Goal: Find specific fact: Find specific fact

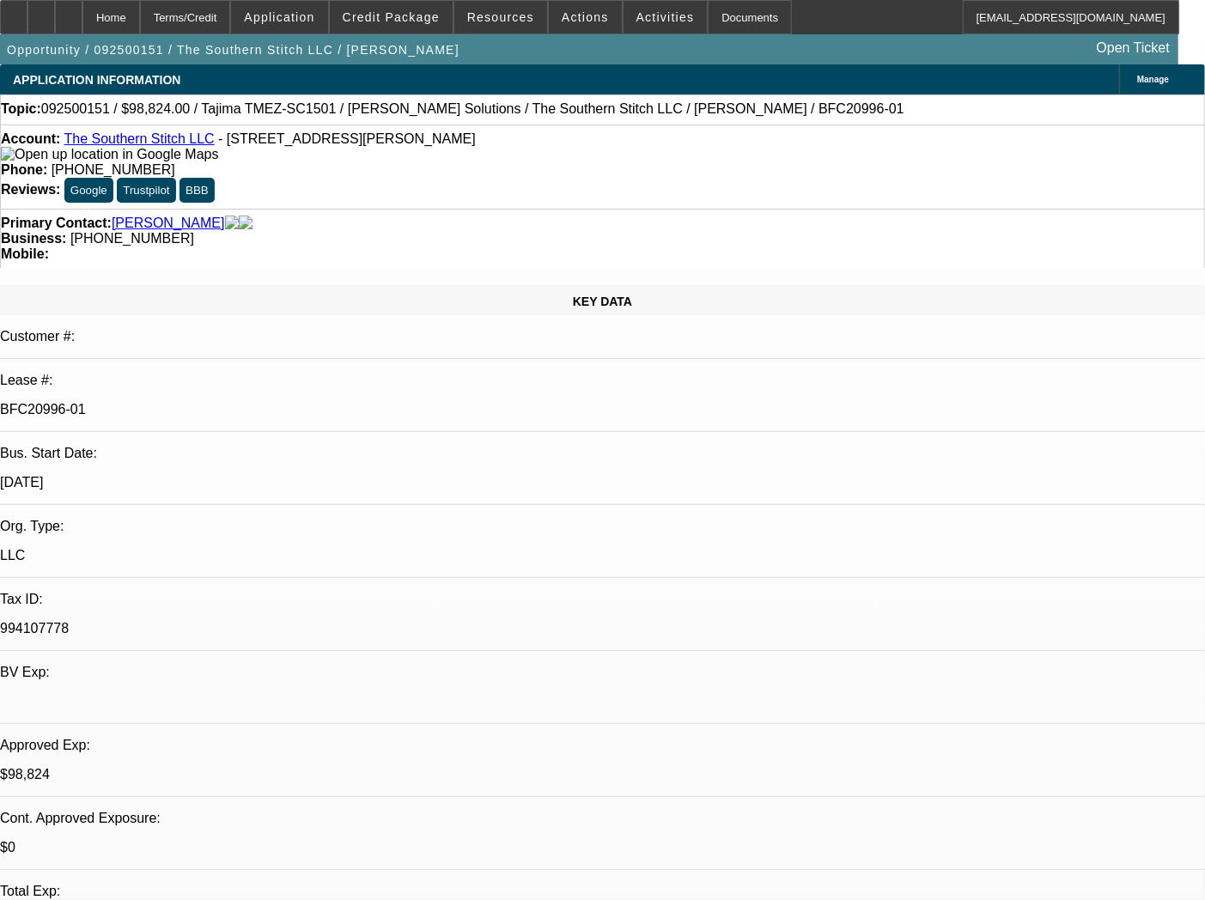
select select "0.2"
select select "2"
select select "0.1"
select select "4"
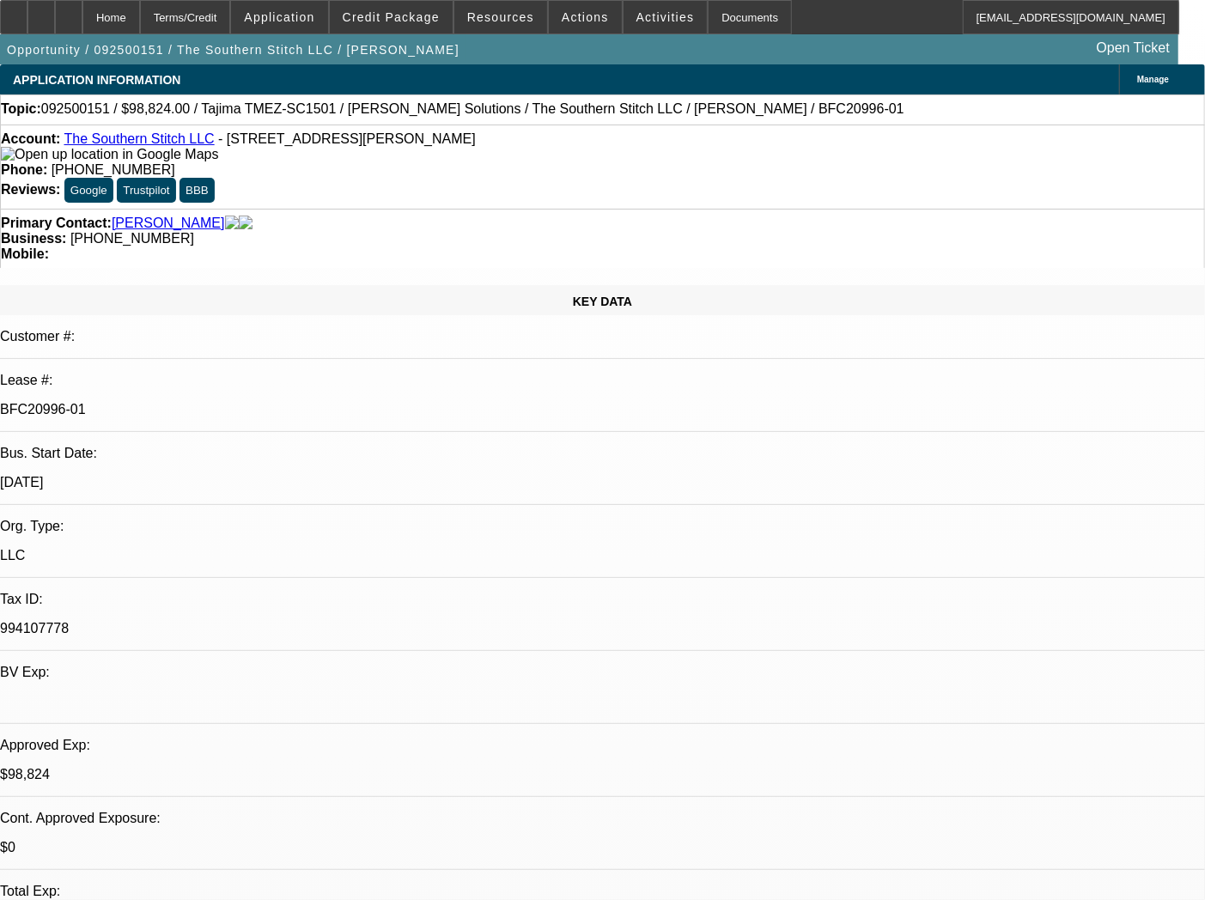
select select "0.2"
select select "2"
select select "0"
select select "6"
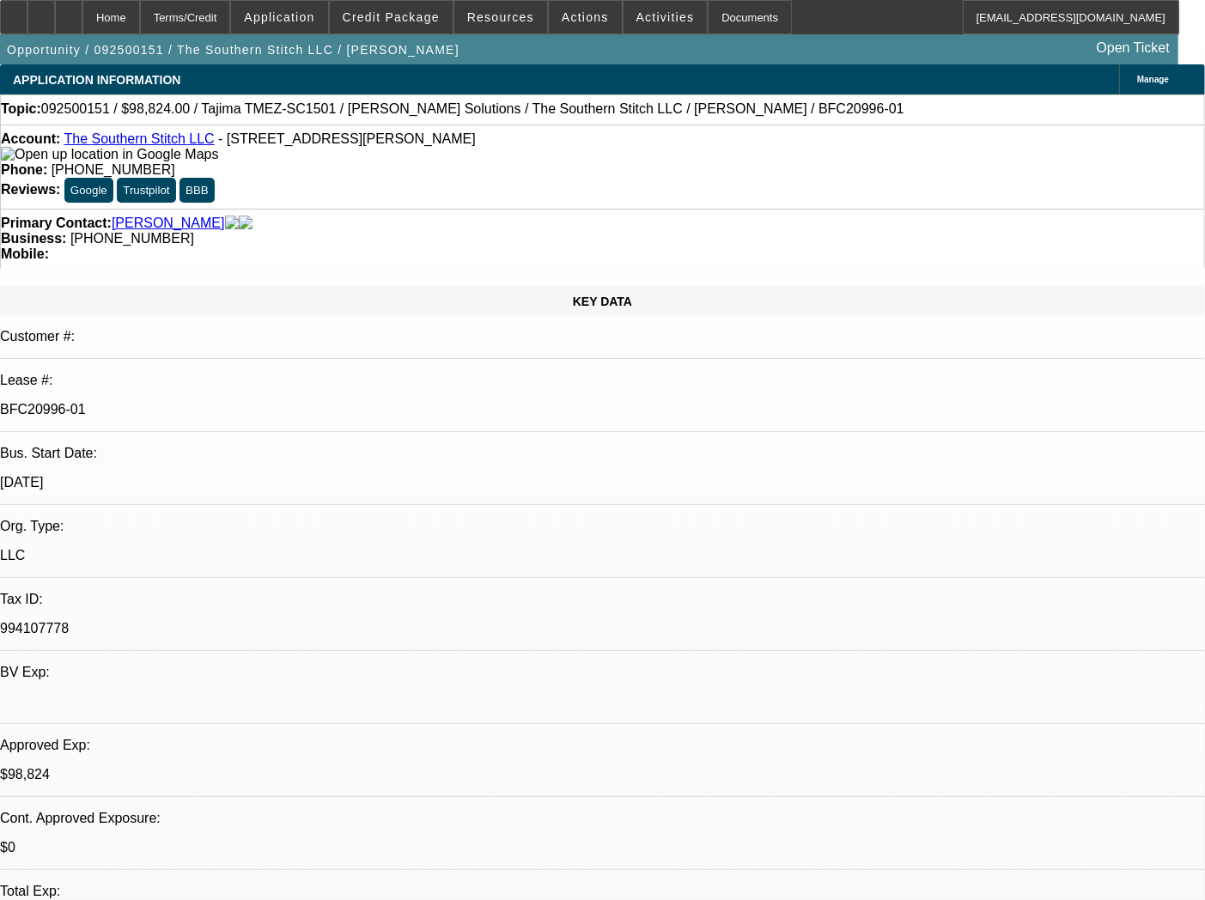
select select "0.2"
select select "2"
select select "0.1"
select select "4"
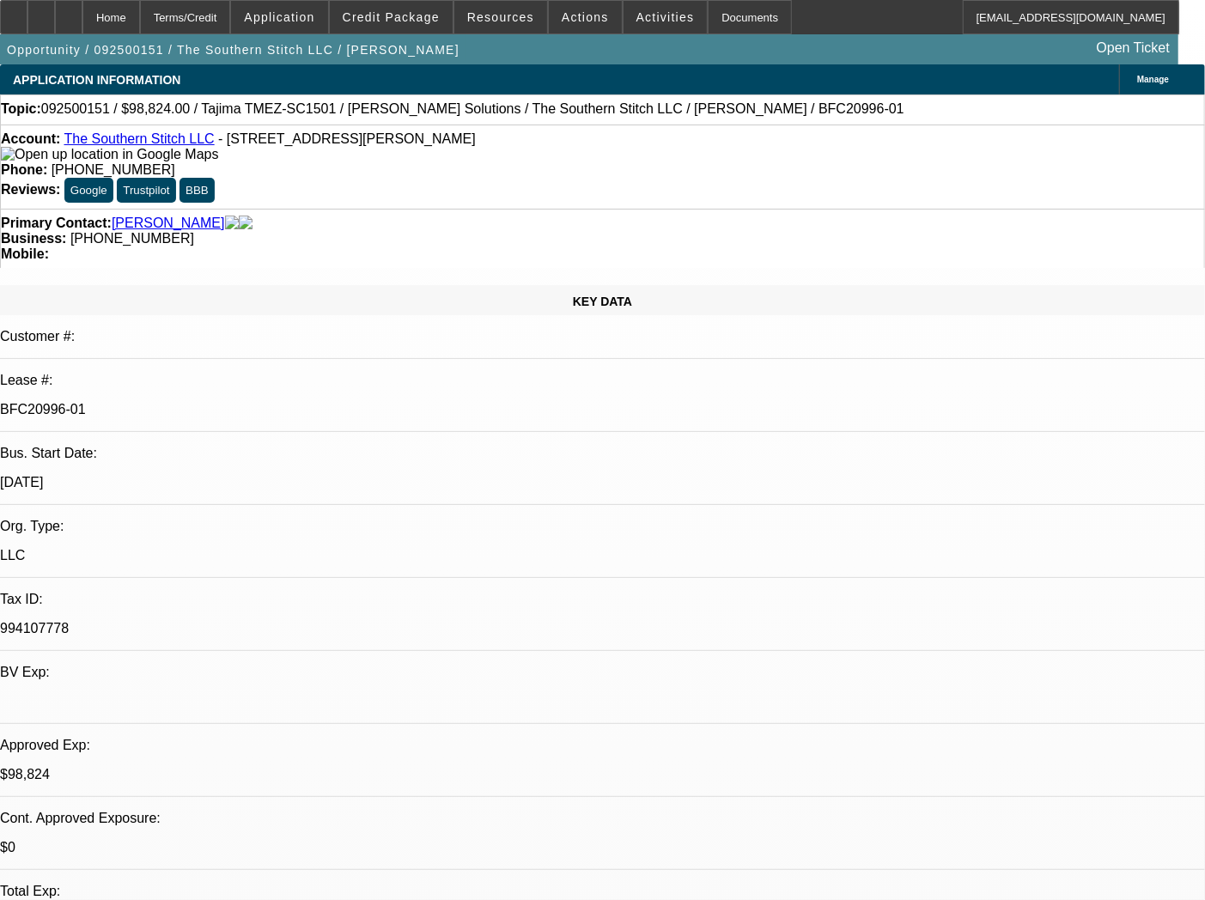
select select "0.2"
select select "2"
select select "0"
select select "6"
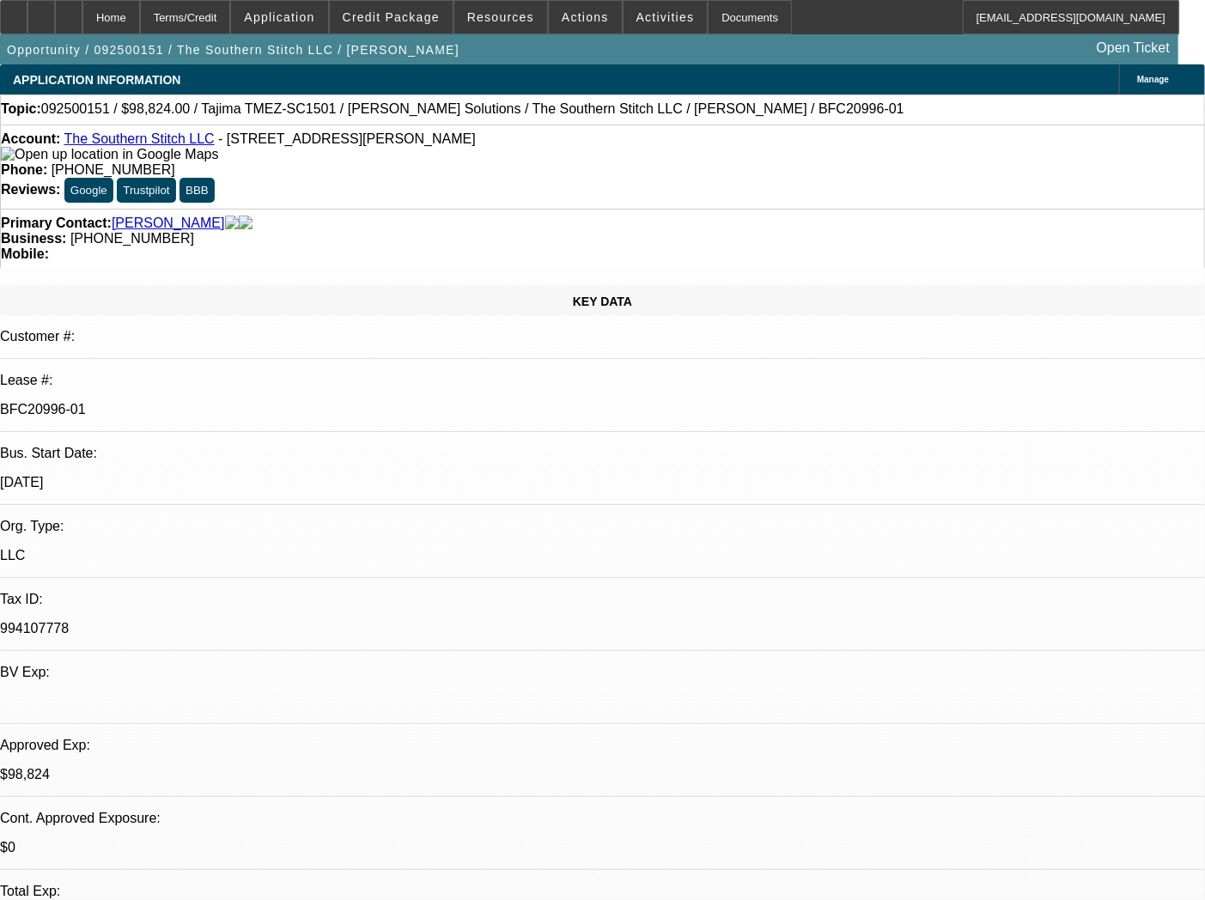
click at [234, 152] on div "Account: The Southern Stitch LLC - [STREET_ADDRESS][PERSON_NAME]" at bounding box center [602, 146] width 1203 height 31
drag, startPoint x: 210, startPoint y: 138, endPoint x: 293, endPoint y: 139, distance: 83.3
click at [293, 139] on span "- [STREET_ADDRESS][PERSON_NAME]" at bounding box center [347, 138] width 258 height 15
copy span "[STREET_ADDRESS][PERSON_NAME]"
drag, startPoint x: 305, startPoint y: 143, endPoint x: 371, endPoint y: 149, distance: 66.3
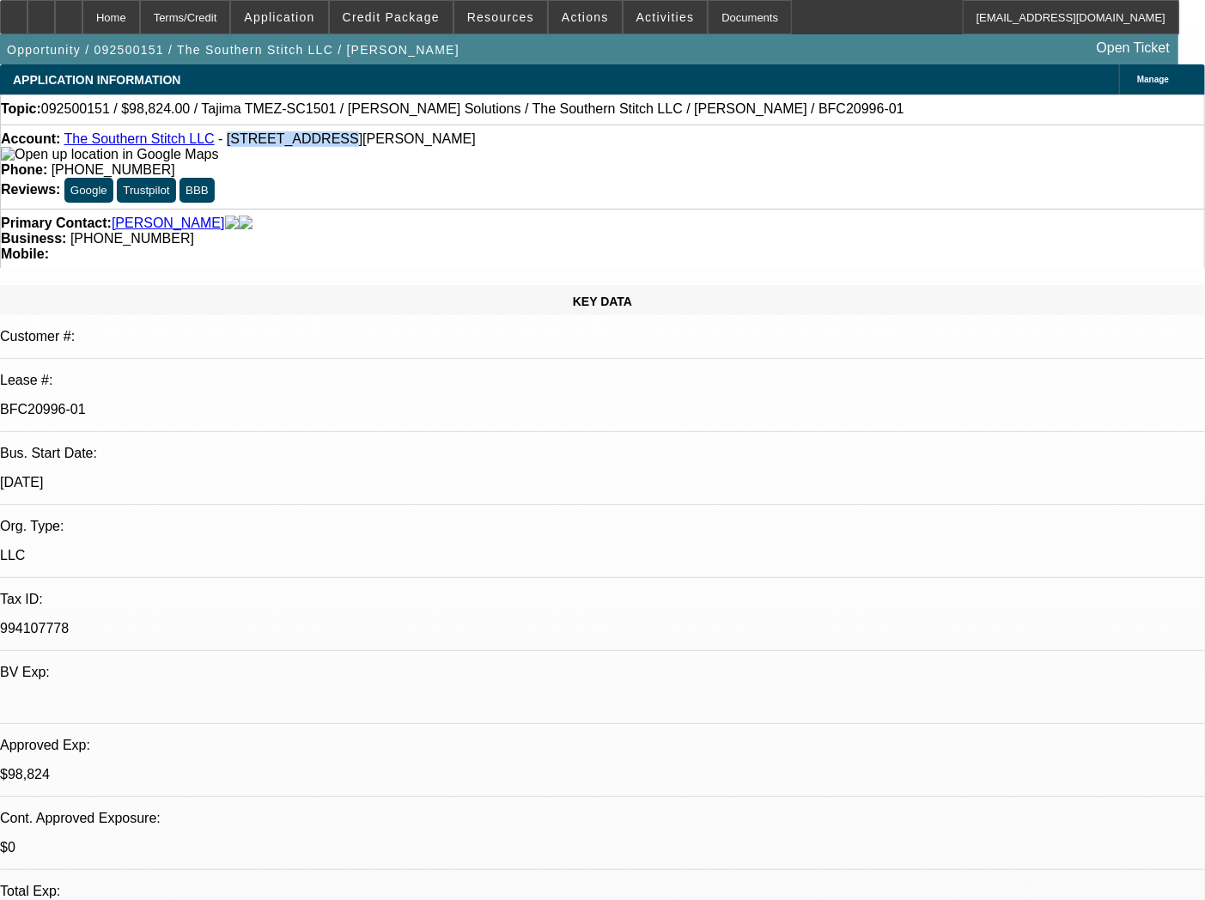
click at [371, 146] on span "- [STREET_ADDRESS][PERSON_NAME]" at bounding box center [347, 138] width 258 height 15
copy span "[GEOGRAPHIC_DATA]"
click at [466, 177] on div "Account: The Southern Stitch LLC - [STREET_ADDRESS][PERSON_NAME] Phone: [PHONE_…" at bounding box center [602, 167] width 1205 height 84
drag, startPoint x: 101, startPoint y: 161, endPoint x: 80, endPoint y: 141, distance: 29.2
click at [80, 141] on div "Account: The Southern Stitch LLC - [STREET_ADDRESS][PERSON_NAME]" at bounding box center [602, 146] width 1203 height 31
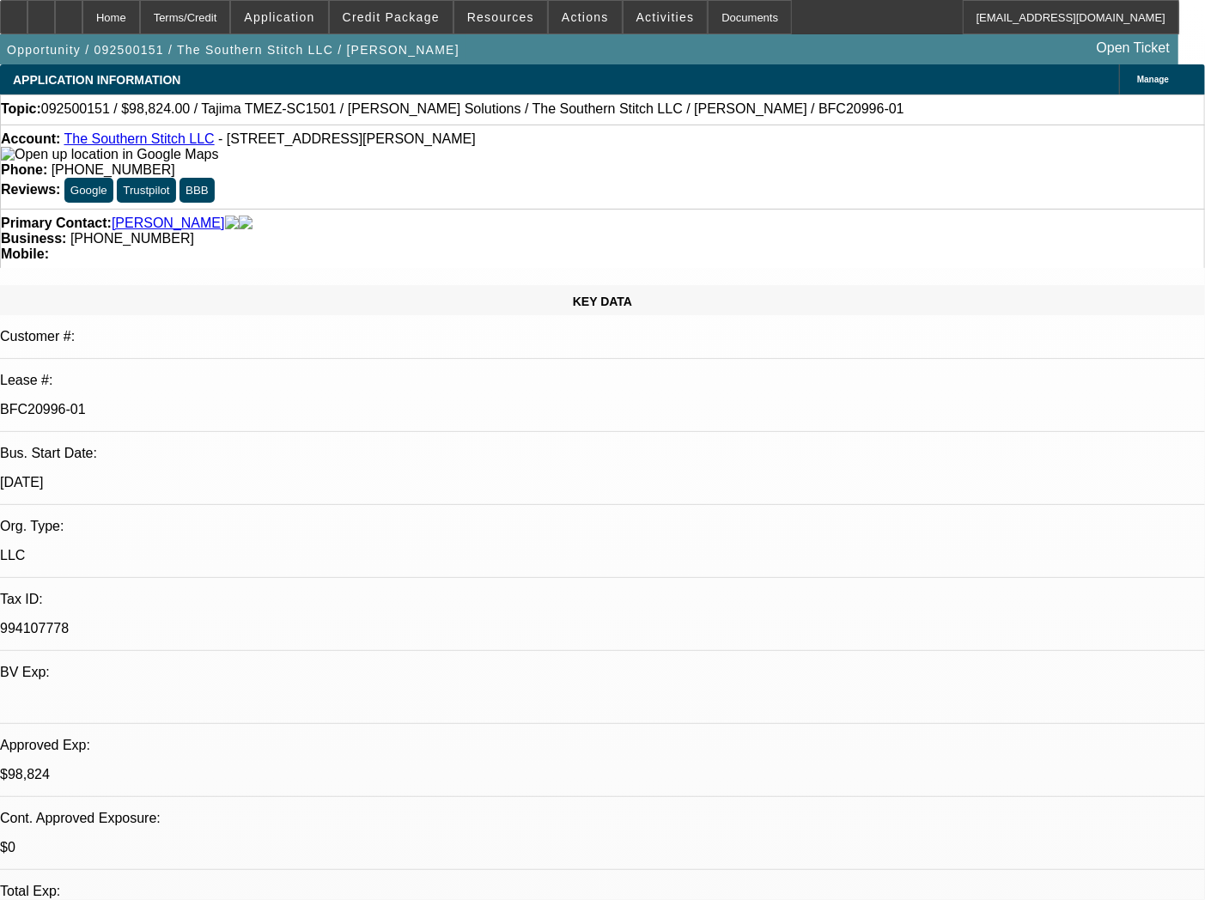
copy div "The Southern Stitch LLC - [STREET_ADDRESS][PERSON_NAME]"
